Goal: Task Accomplishment & Management: Complete application form

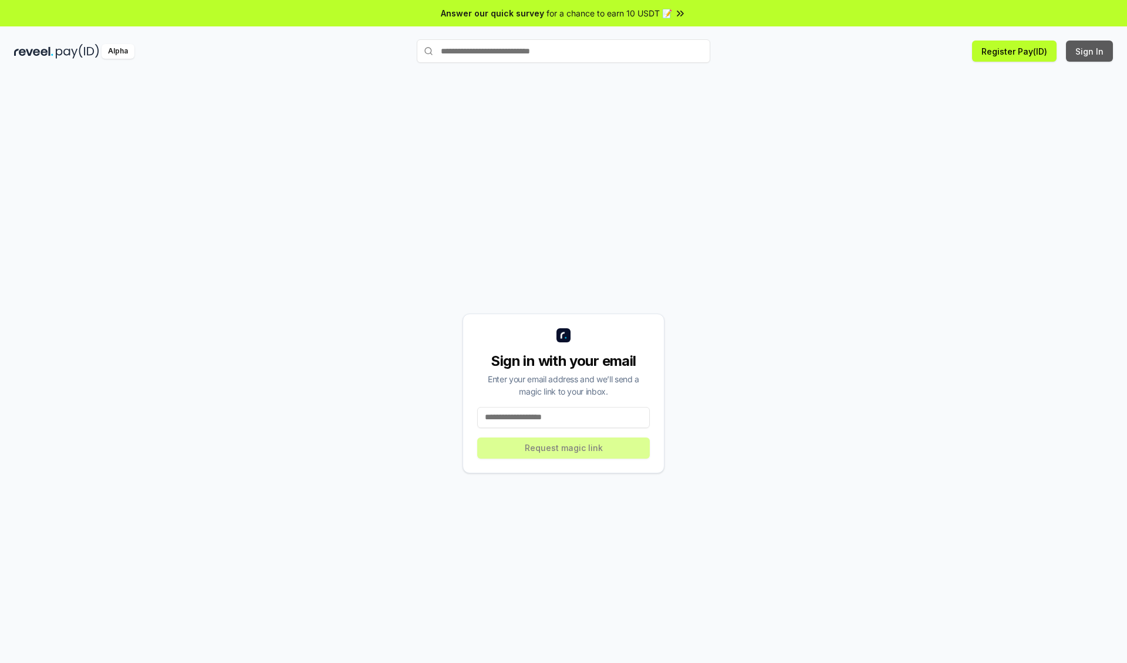
click at [1090, 51] on button "Sign In" at bounding box center [1089, 51] width 47 height 21
type input "**********"
click at [564, 447] on button "Request magic link" at bounding box center [563, 447] width 173 height 21
